Goal: Task Accomplishment & Management: Complete application form

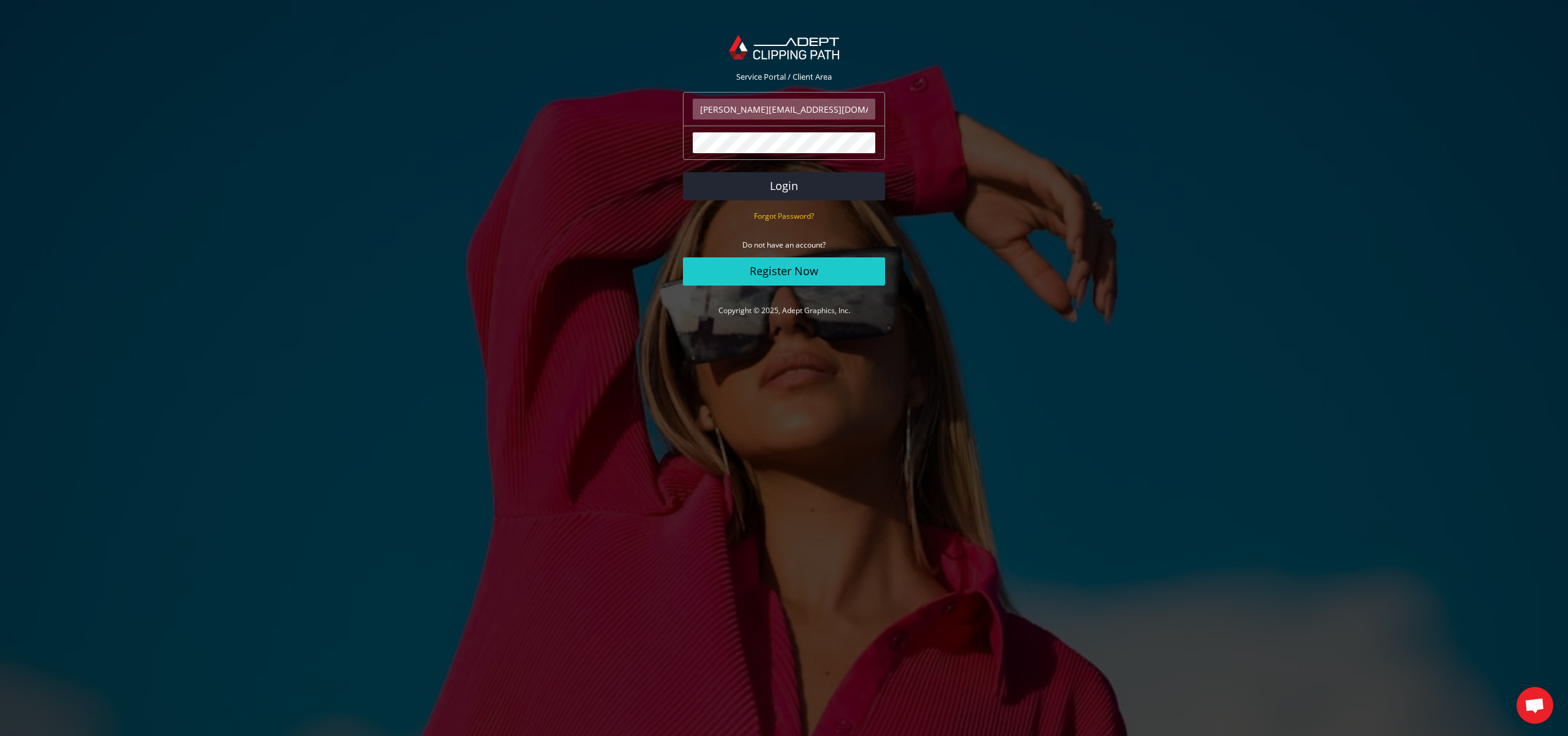
type input "luca.giampietri@saphirboutique.com"
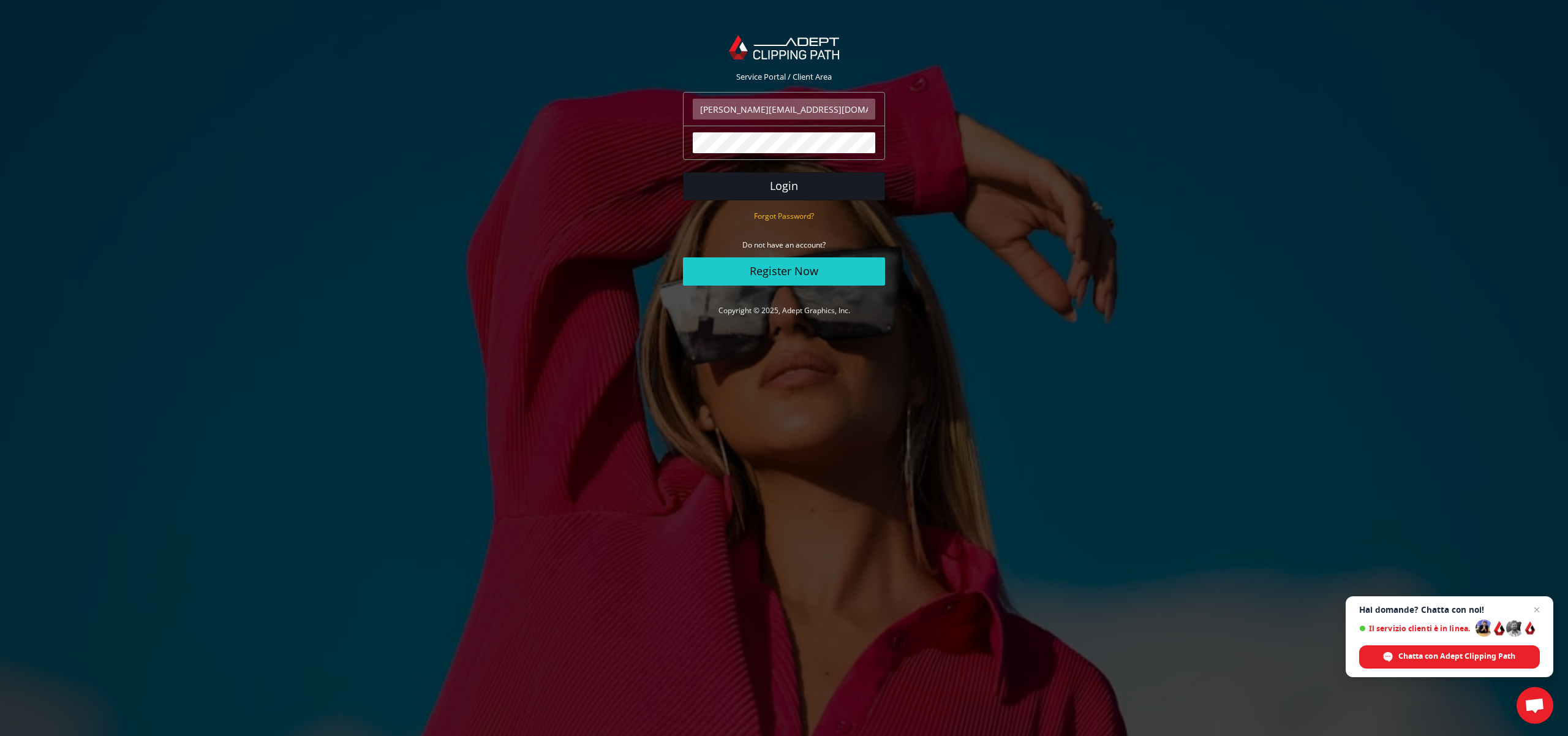
click at [790, 189] on button "Login" at bounding box center [784, 187] width 202 height 29
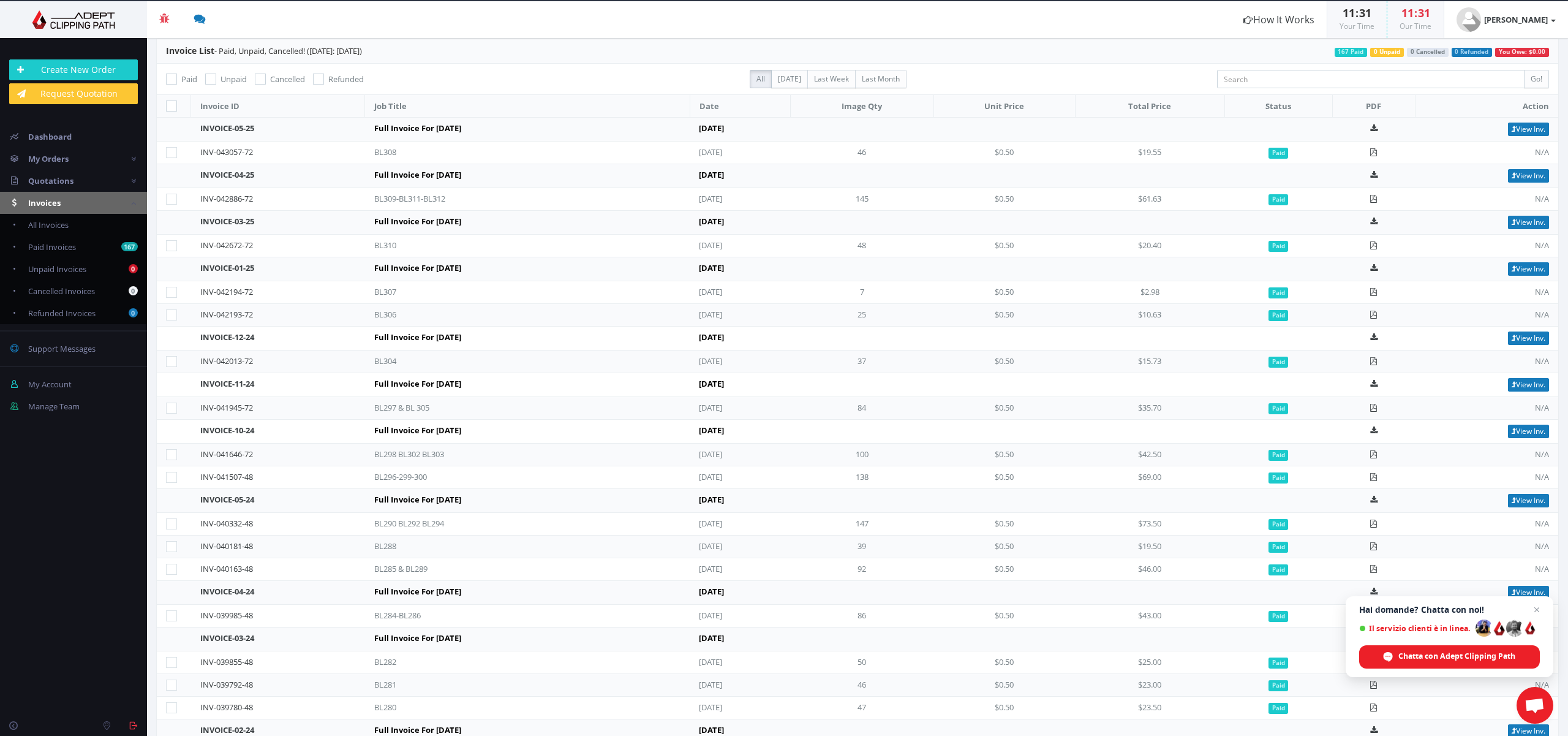
click at [61, 69] on link "Create New Order" at bounding box center [73, 70] width 128 height 21
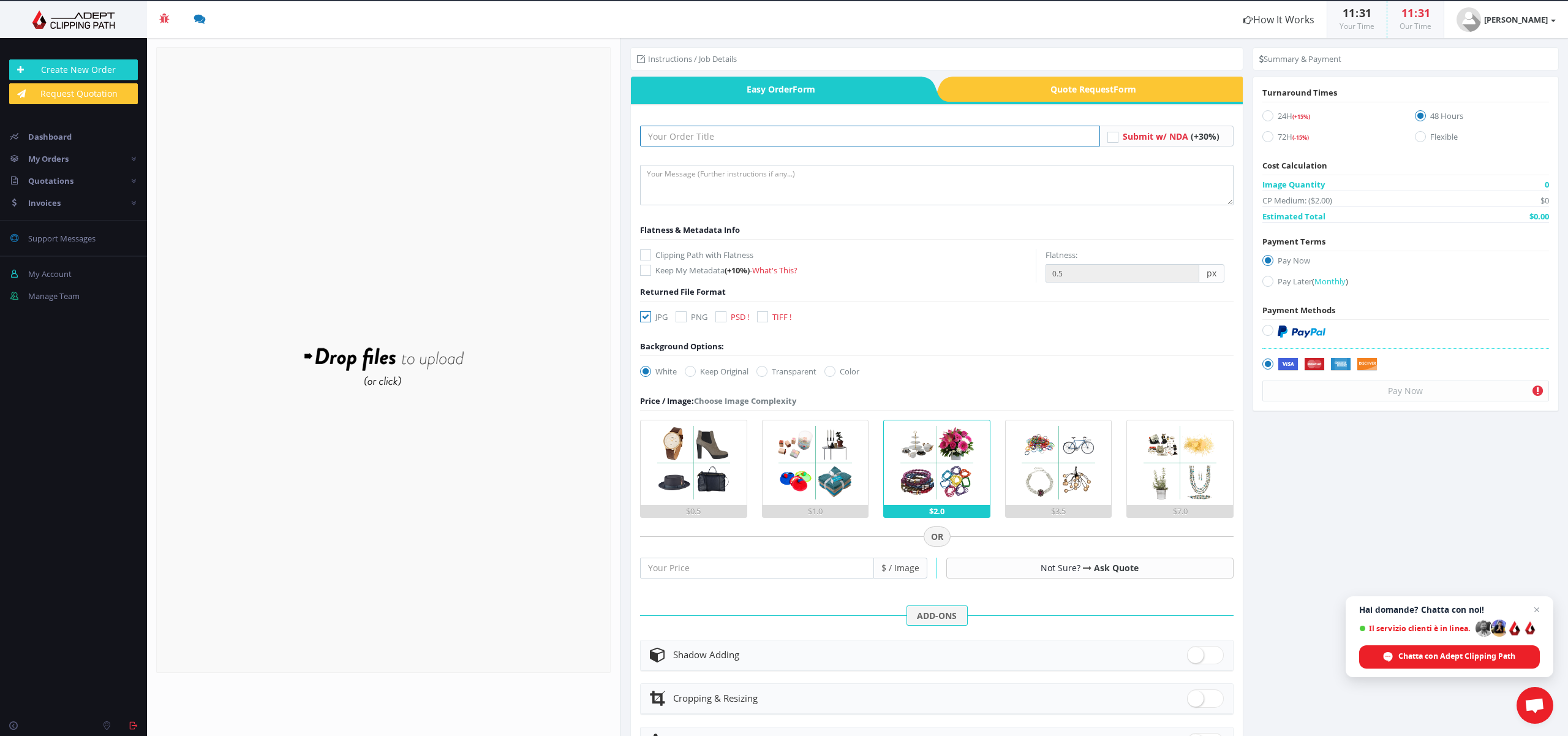
click at [784, 135] on input "text" at bounding box center [869, 135] width 459 height 21
click at [689, 133] on input "BL0" at bounding box center [869, 135] width 459 height 21
type input "BL314 & BL315"
click at [687, 447] on img at bounding box center [694, 462] width 85 height 85
click at [0, 0] on input "$0.5" at bounding box center [0, 0] width 0 height 0
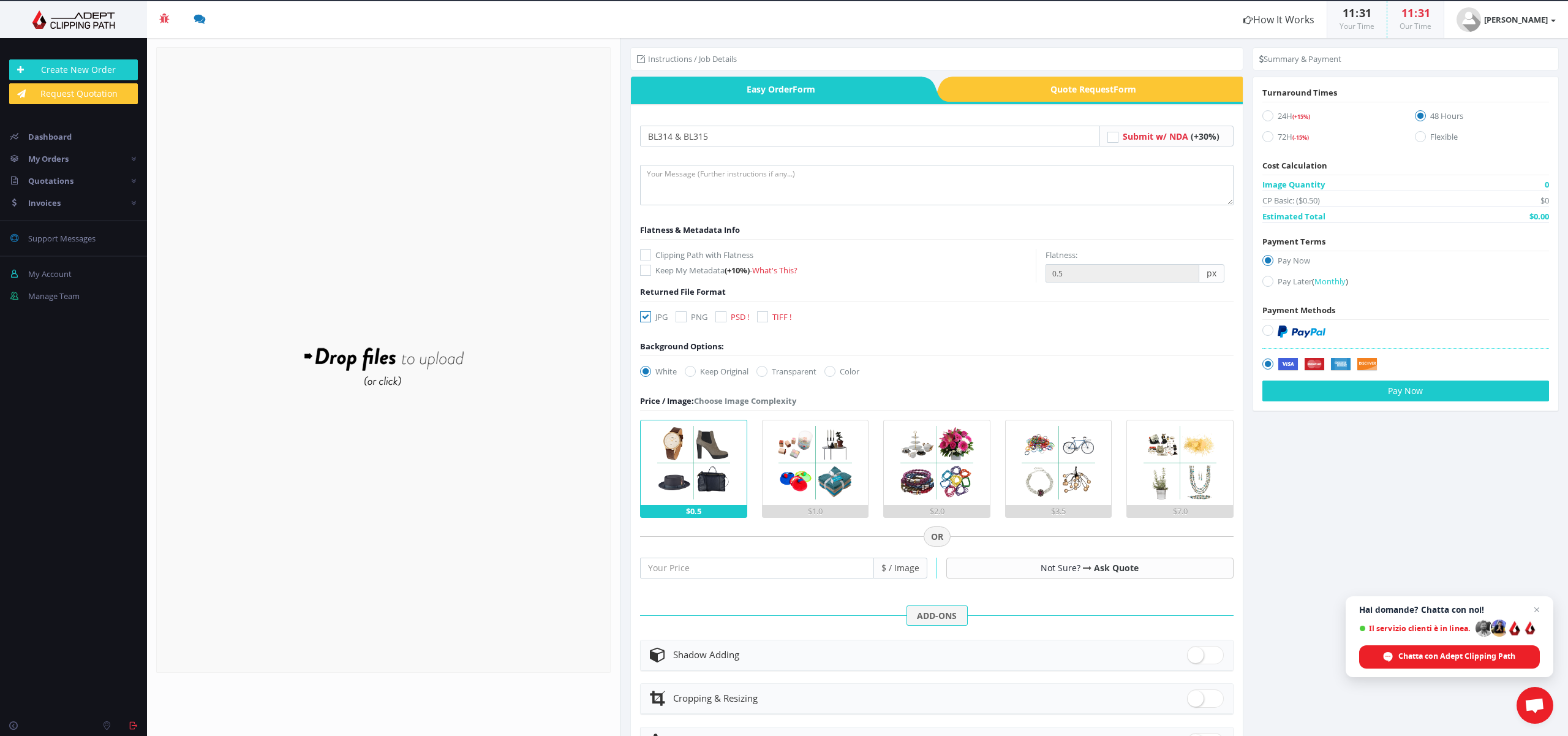
click at [1266, 281] on icon at bounding box center [1267, 281] width 11 height 11
click at [1266, 281] on input "Pay Later ( Monthly )" at bounding box center [1269, 281] width 8 height 8
radio input "true"
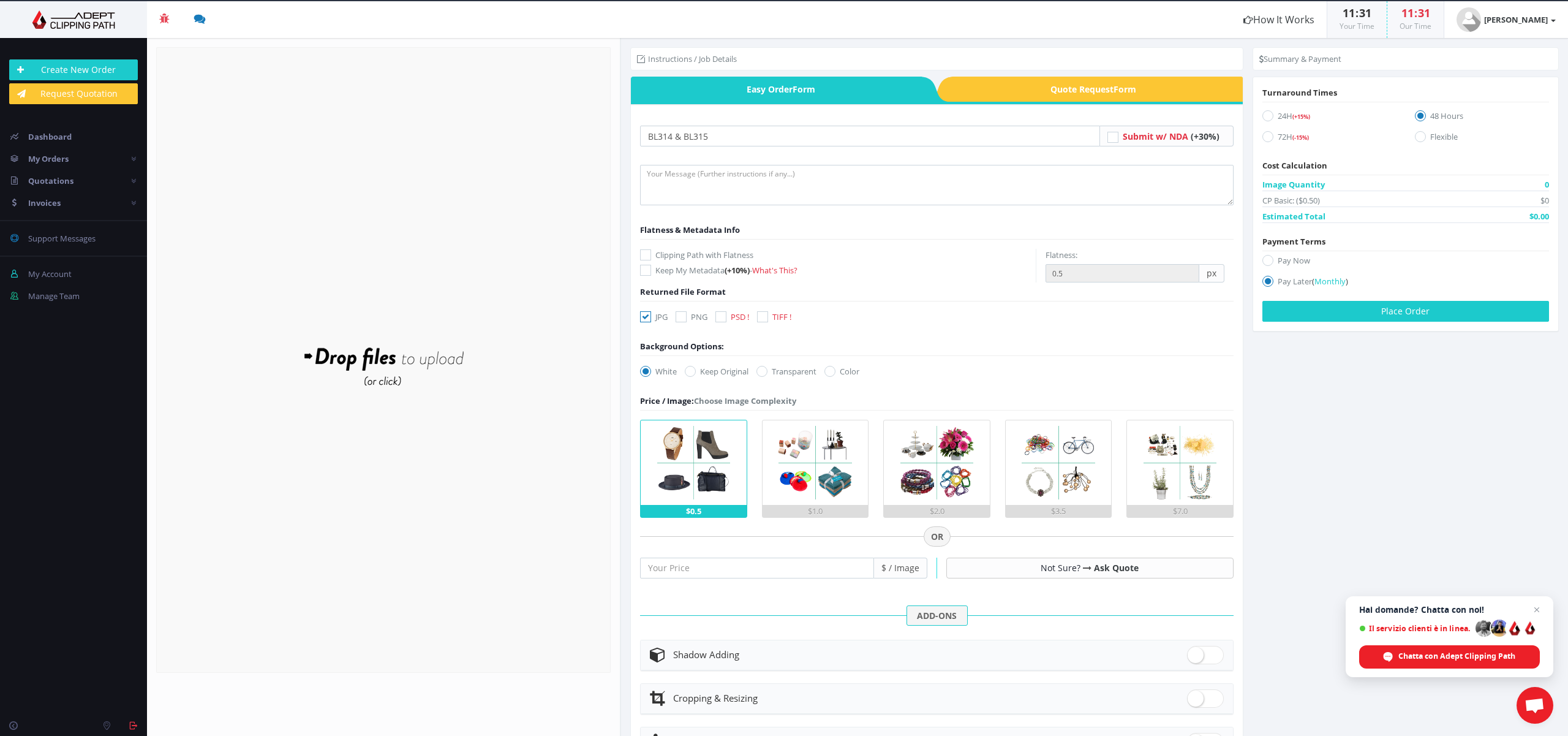
click at [1262, 116] on icon at bounding box center [1267, 115] width 11 height 11
click at [1266, 116] on input "24H (+15%)" at bounding box center [1269, 115] width 8 height 8
radio input "true"
click at [1263, 137] on icon at bounding box center [1267, 136] width 11 height 11
click at [1266, 137] on input "72H (-15%)" at bounding box center [1269, 136] width 8 height 8
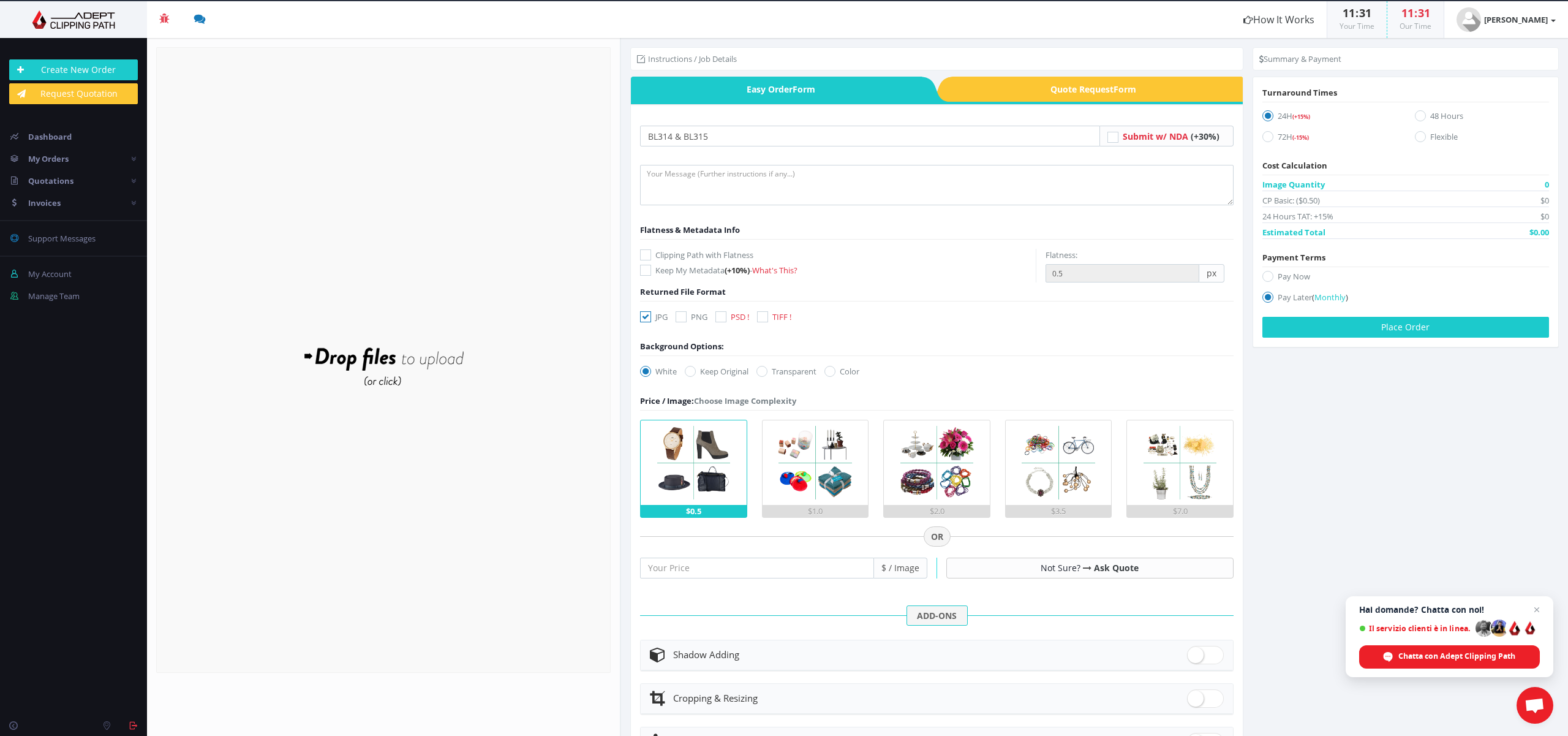
radio input "true"
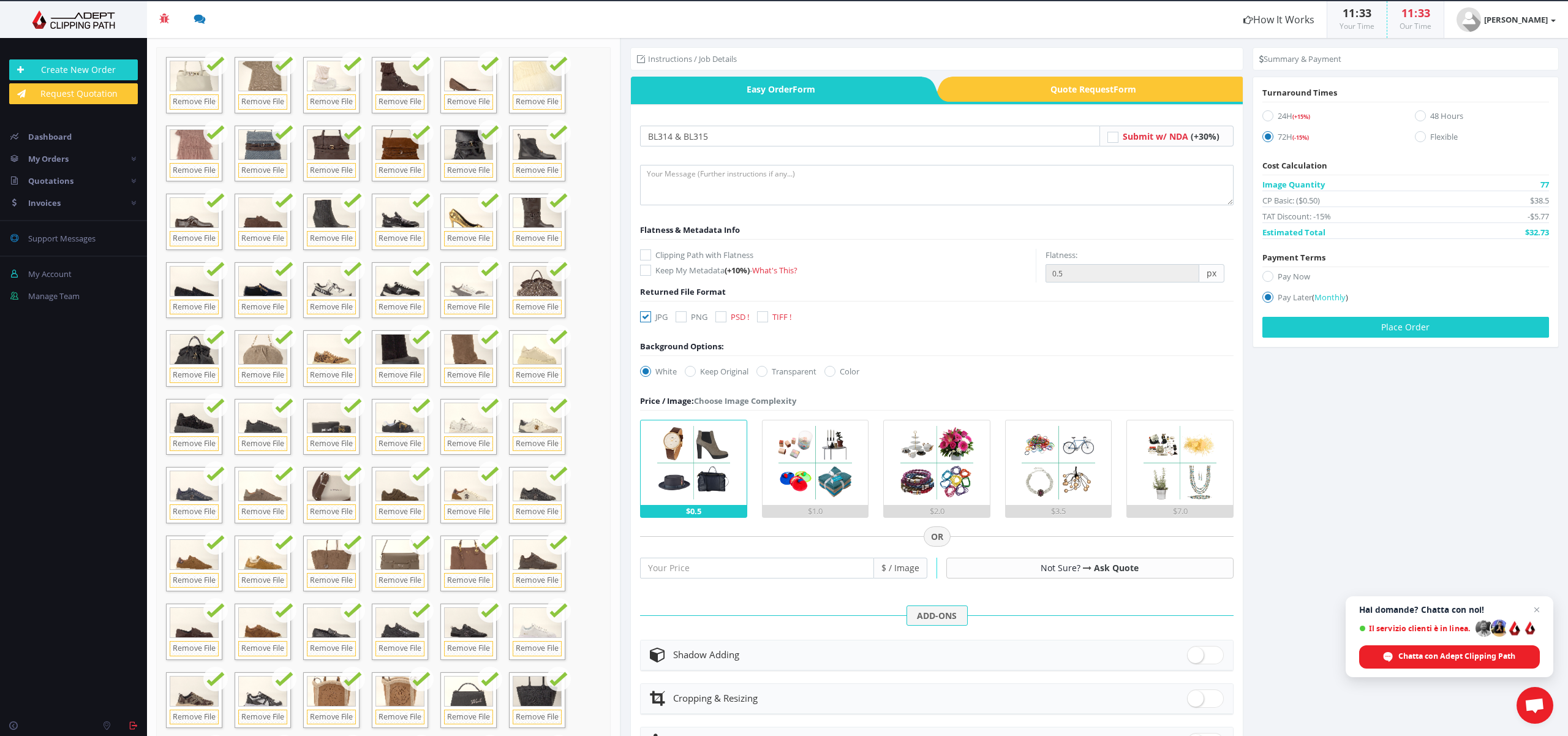
scroll to position [209, 0]
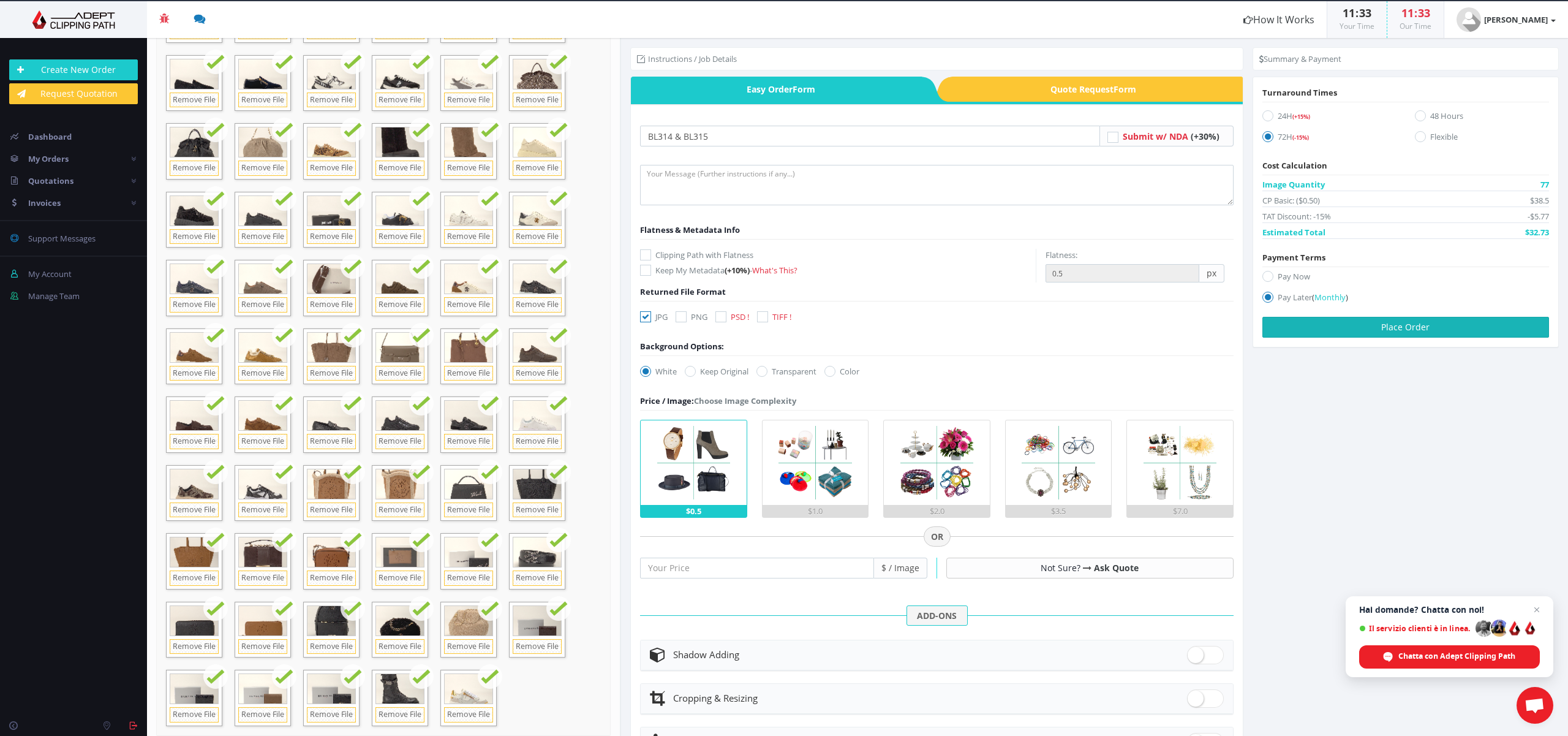
click at [1406, 334] on button "Place Order" at bounding box center [1405, 327] width 286 height 21
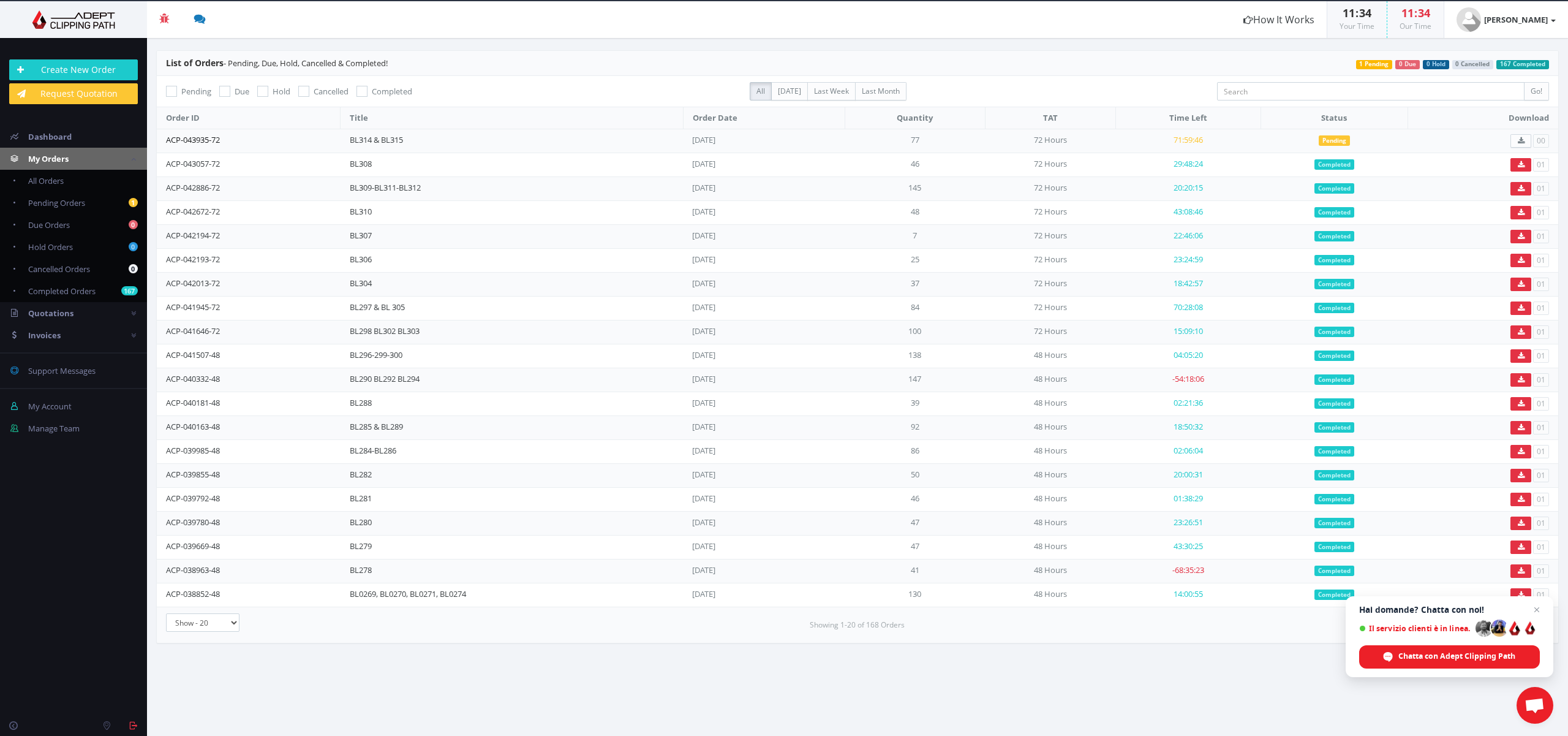
click at [193, 140] on link "ACP-043935-72" at bounding box center [193, 139] width 54 height 11
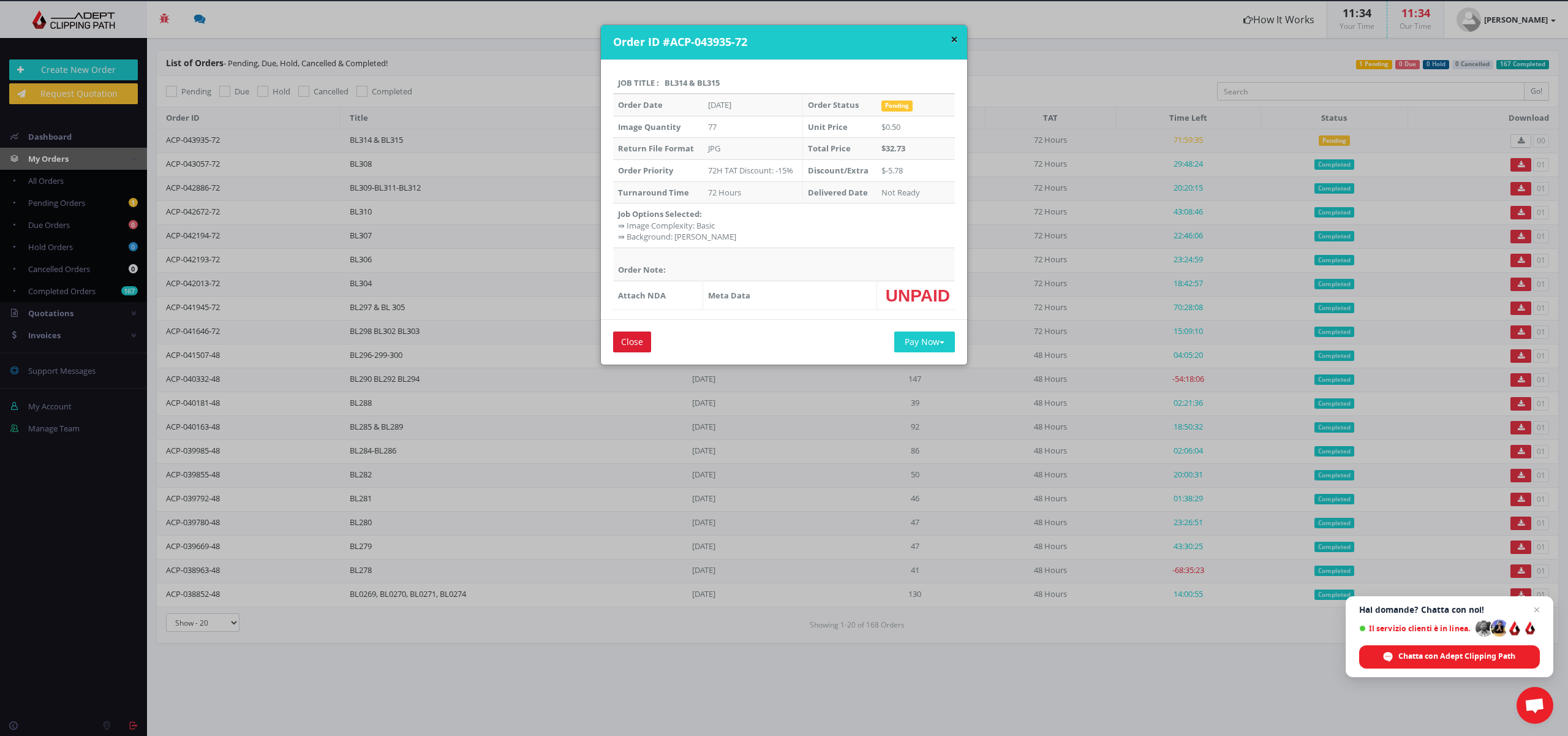
click at [621, 343] on input "Close" at bounding box center [632, 342] width 38 height 21
